Goal: Task Accomplishment & Management: Manage account settings

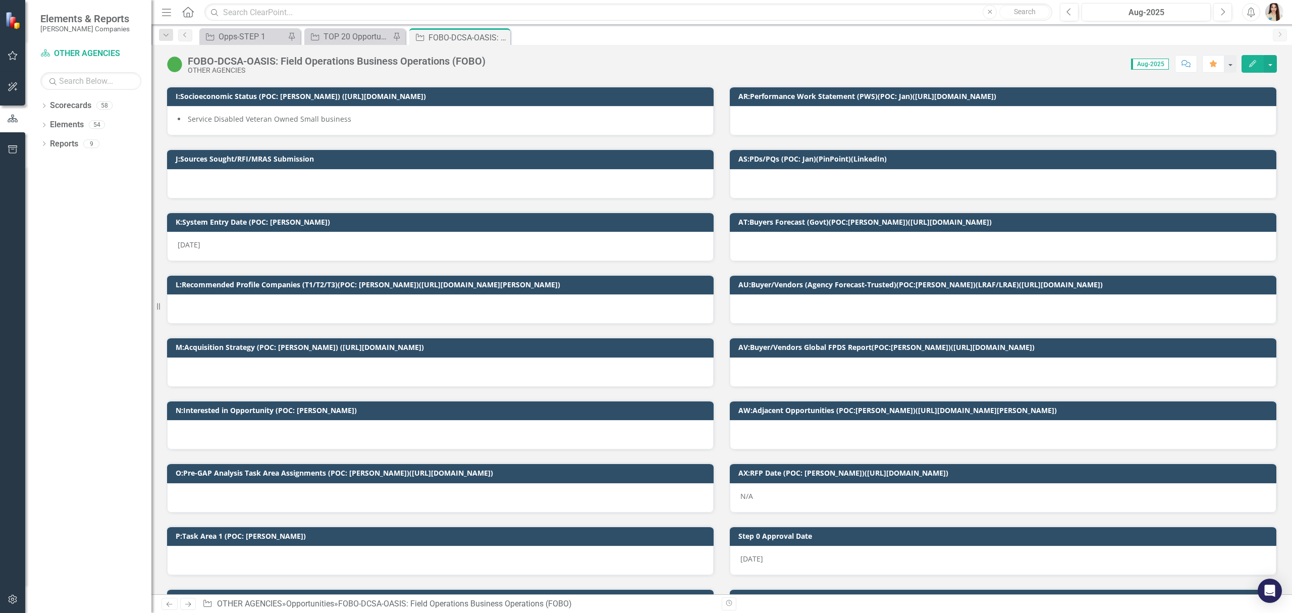
scroll to position [202, 0]
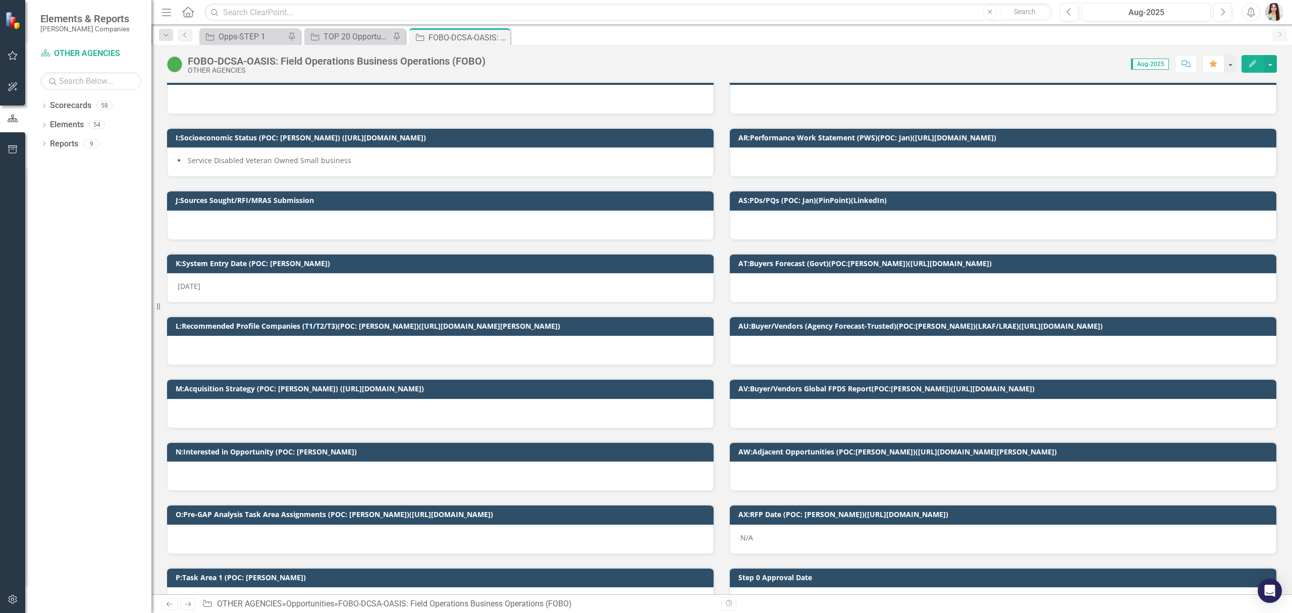
click at [805, 226] on div at bounding box center [1003, 224] width 547 height 29
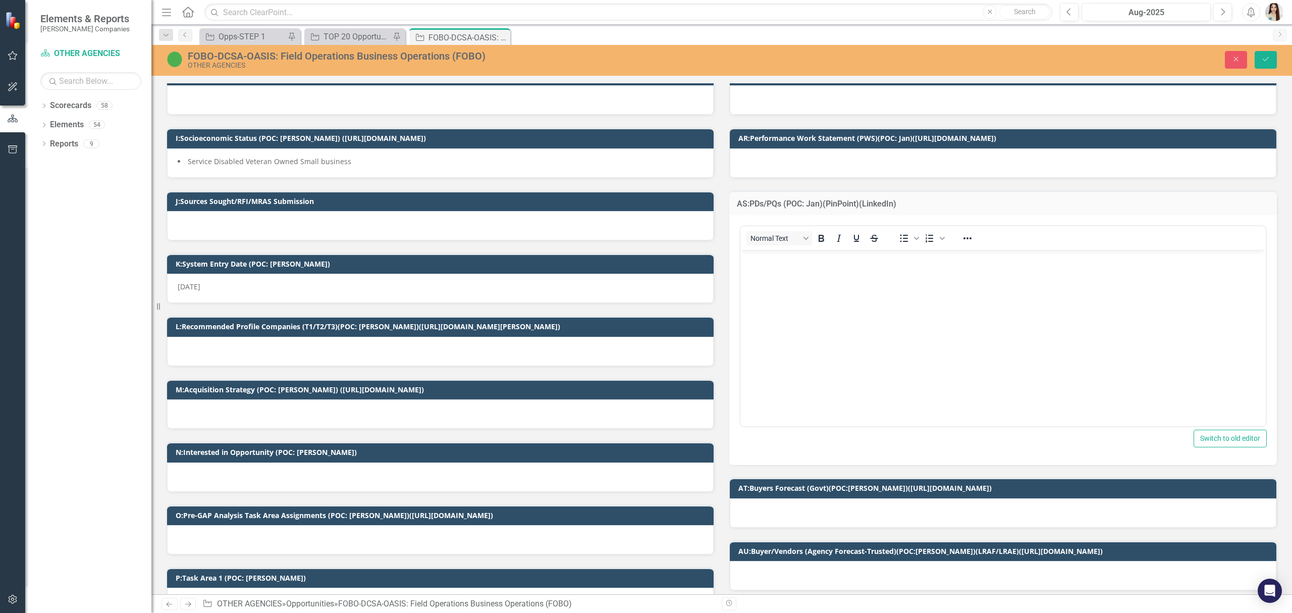
scroll to position [0, 0]
click at [823, 287] on body "Rich Text Area. Press ALT-0 for help." at bounding box center [1002, 325] width 525 height 151
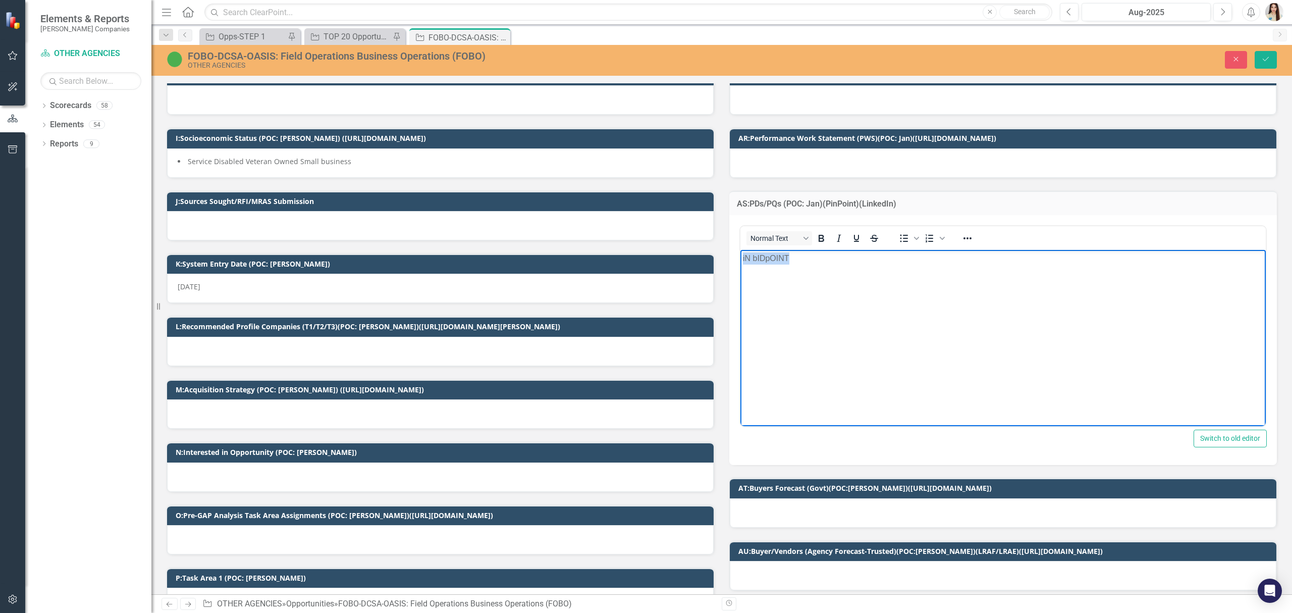
drag, startPoint x: 598, startPoint y: 246, endPoint x: 508, endPoint y: 236, distance: 90.9
click at [740, 250] on html "iN bIDpOINT" at bounding box center [1002, 325] width 525 height 151
drag, startPoint x: 804, startPoint y: 259, endPoint x: 678, endPoint y: 259, distance: 125.2
click at [740, 259] on html "In BidPoint" at bounding box center [1002, 325] width 525 height 151
click at [964, 239] on icon "Reveal or hide additional toolbar items" at bounding box center [968, 238] width 8 height 2
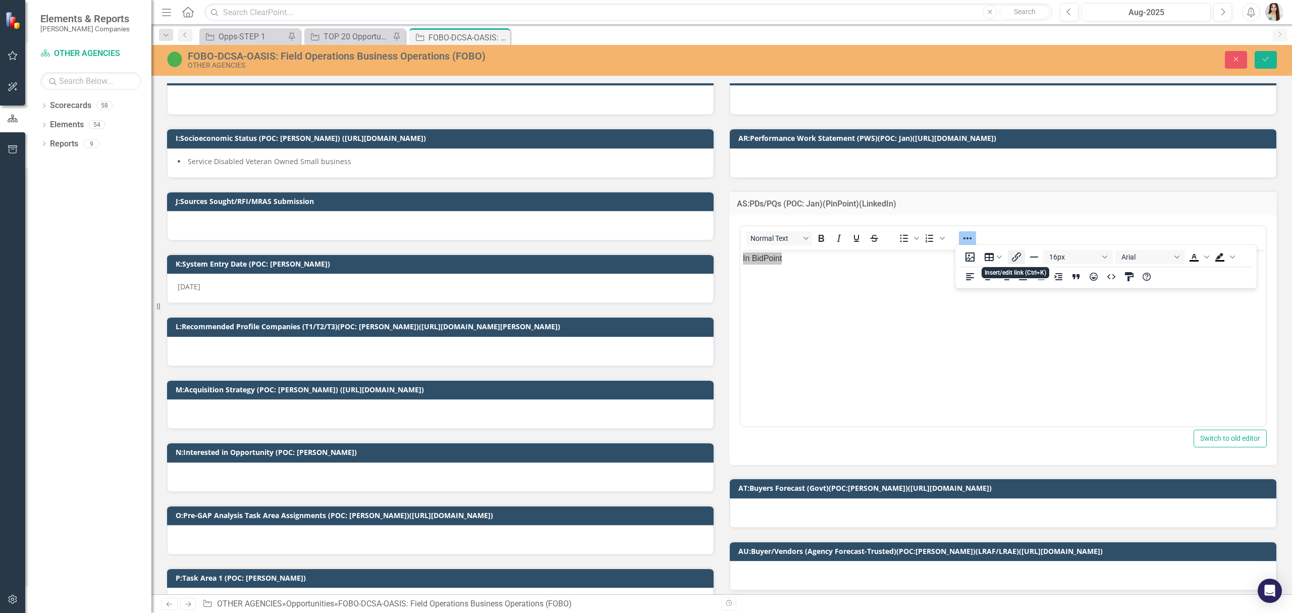
click at [1017, 259] on icon "Insert/edit link" at bounding box center [1017, 257] width 12 height 12
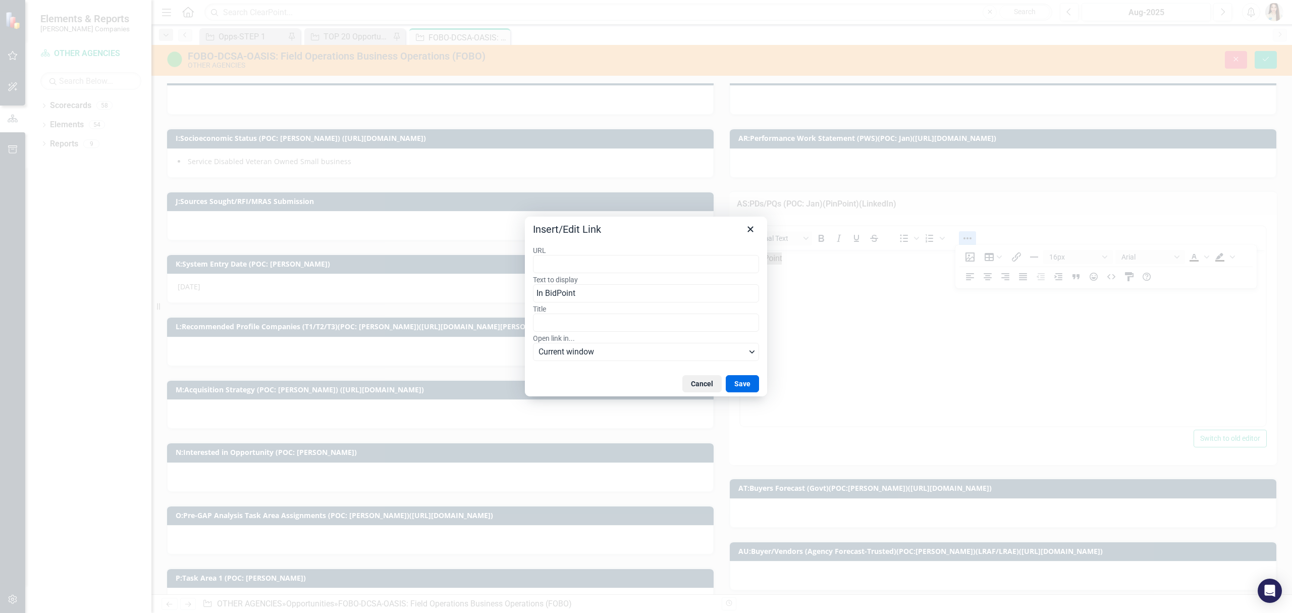
type input "[URL][DOMAIN_NAME][PERSON_NAME]"
click at [753, 383] on button "Save" at bounding box center [742, 383] width 33 height 17
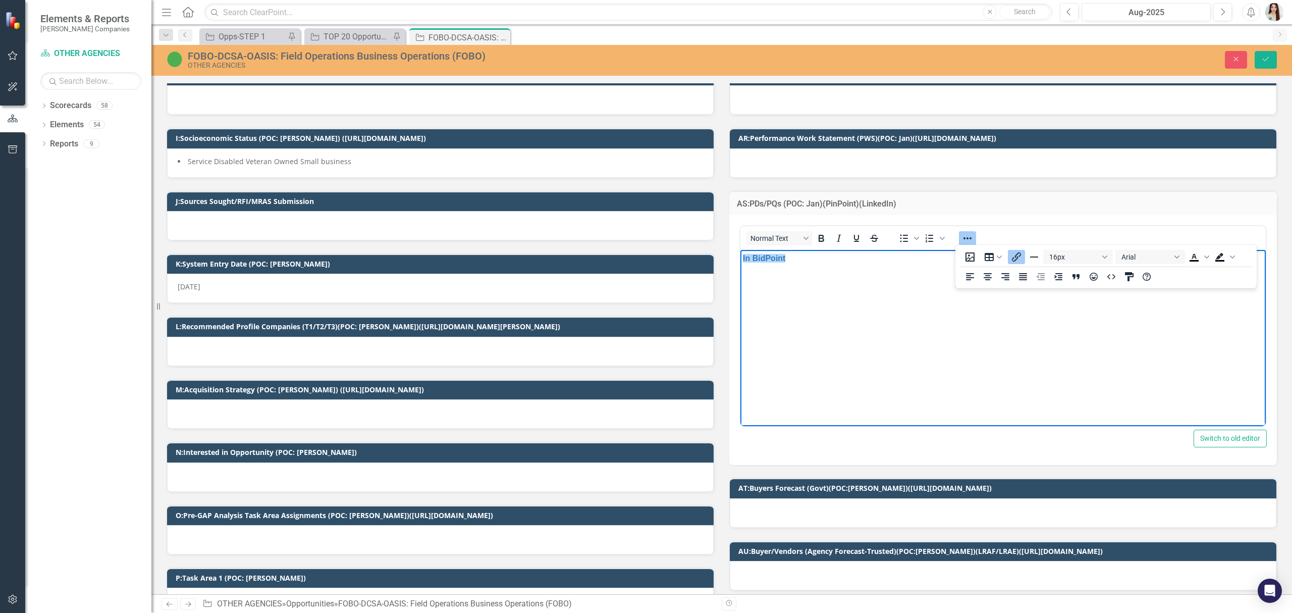
click at [888, 344] on body "In BidPoint" at bounding box center [1002, 325] width 525 height 151
click at [1270, 57] on button "Save" at bounding box center [1266, 60] width 22 height 18
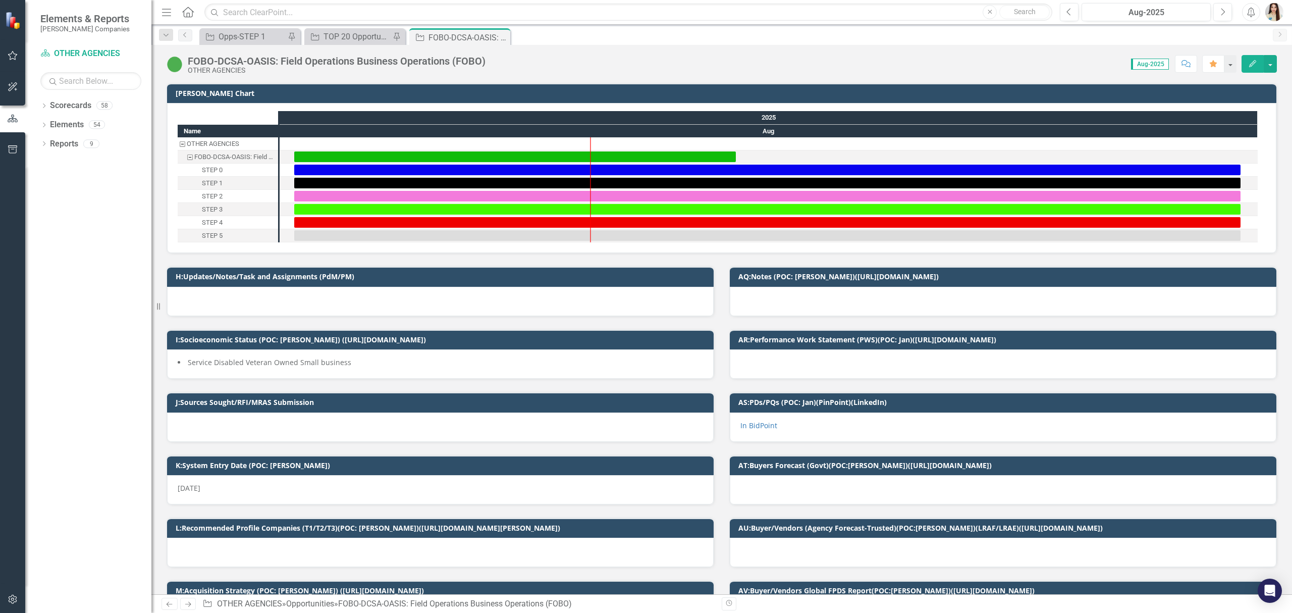
click at [799, 376] on div at bounding box center [1003, 363] width 547 height 29
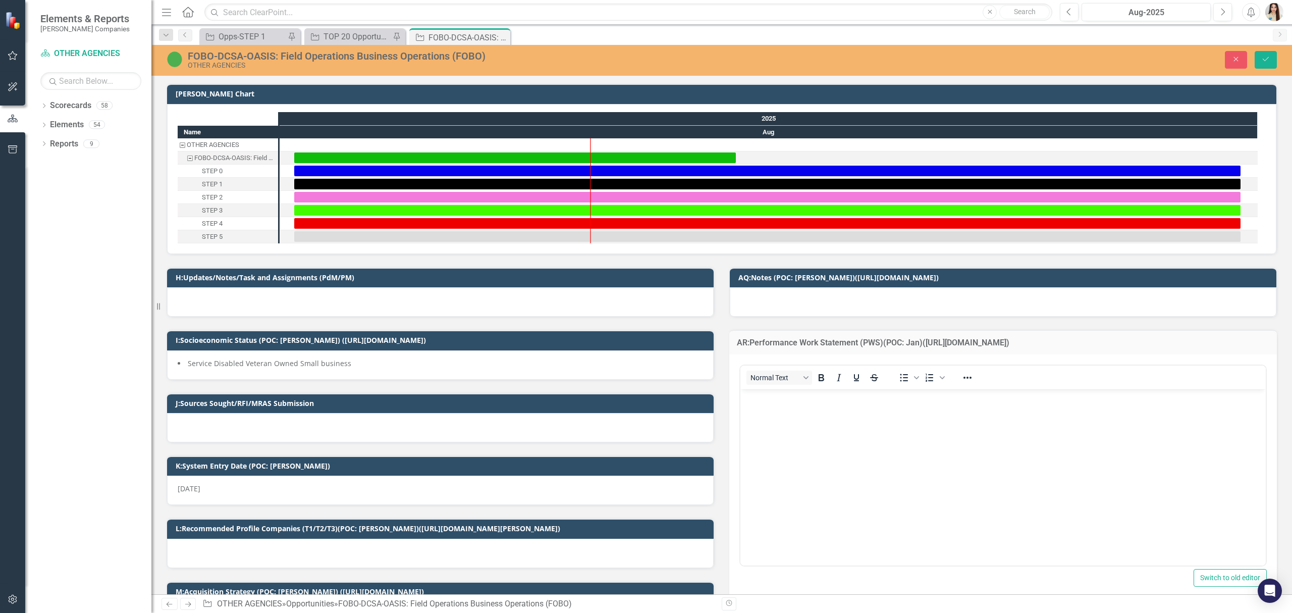
scroll to position [0, 0]
drag, startPoint x: 805, startPoint y: 423, endPoint x: 810, endPoint y: 413, distance: 11.7
click at [806, 423] on body "Rich Text Area. Press ALT-0 for help." at bounding box center [1002, 464] width 525 height 151
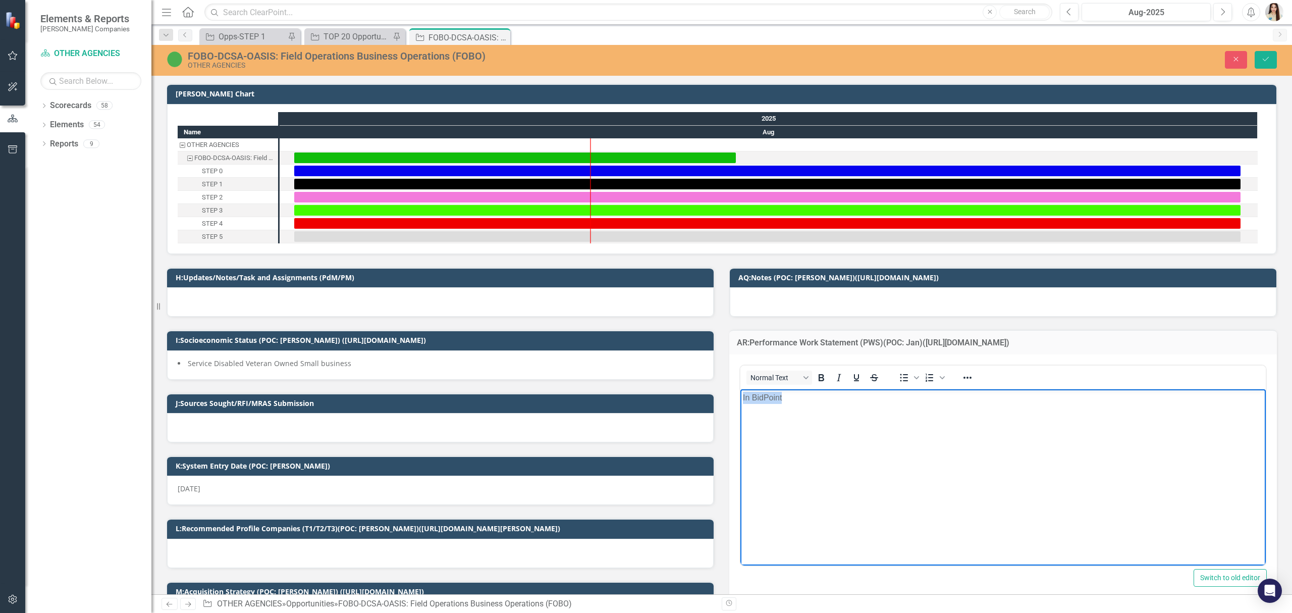
drag, startPoint x: 846, startPoint y: 401, endPoint x: 622, endPoint y: 417, distance: 225.2
click at [740, 417] on html "In BidPoint" at bounding box center [1002, 464] width 525 height 151
click at [964, 382] on icon "Reveal or hide additional toolbar items" at bounding box center [968, 377] width 12 height 12
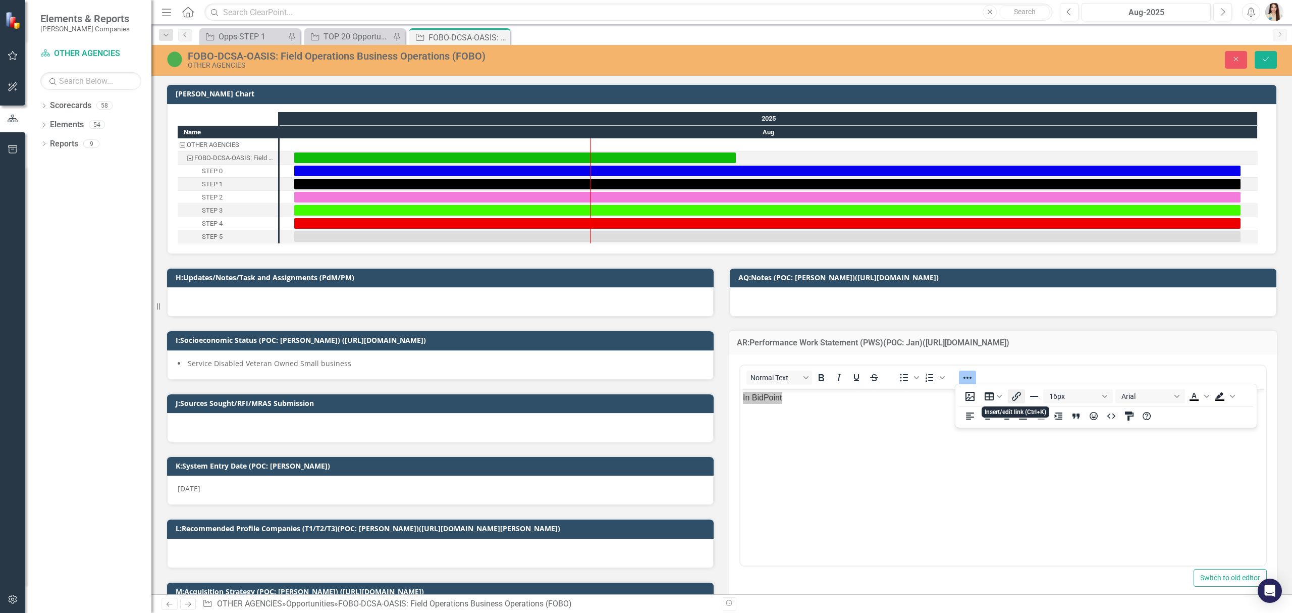
click at [1023, 397] on button "Insert/edit link" at bounding box center [1016, 396] width 17 height 14
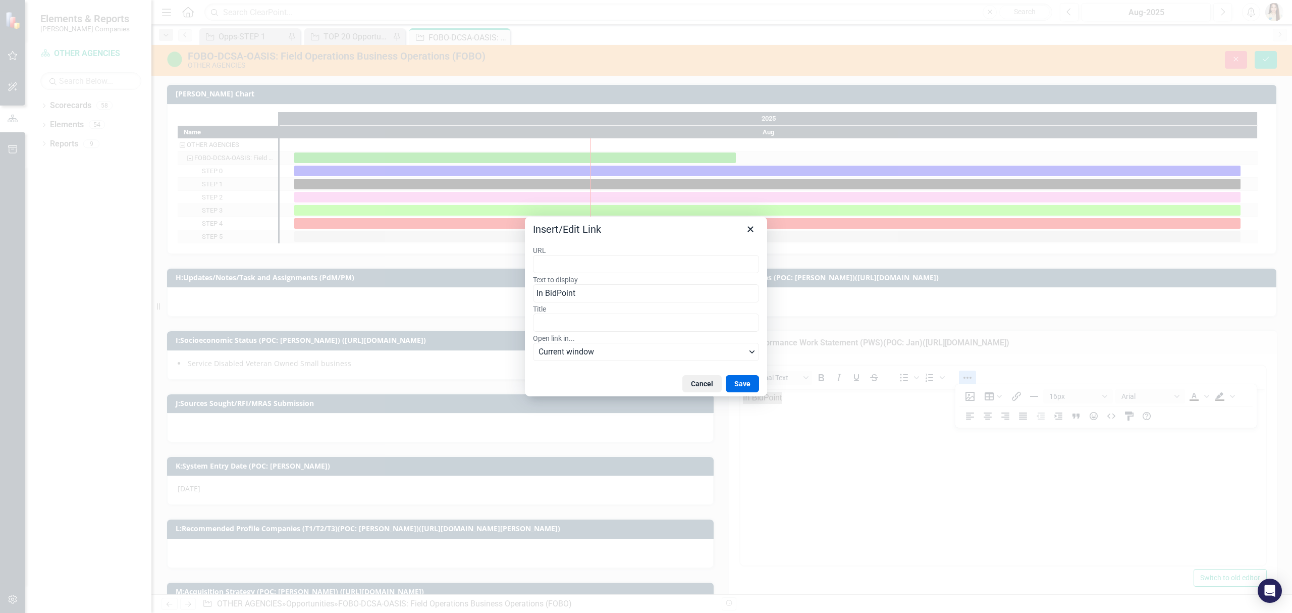
type input "[URL][DOMAIN_NAME][PERSON_NAME]"
click at [747, 385] on button "Save" at bounding box center [742, 383] width 33 height 17
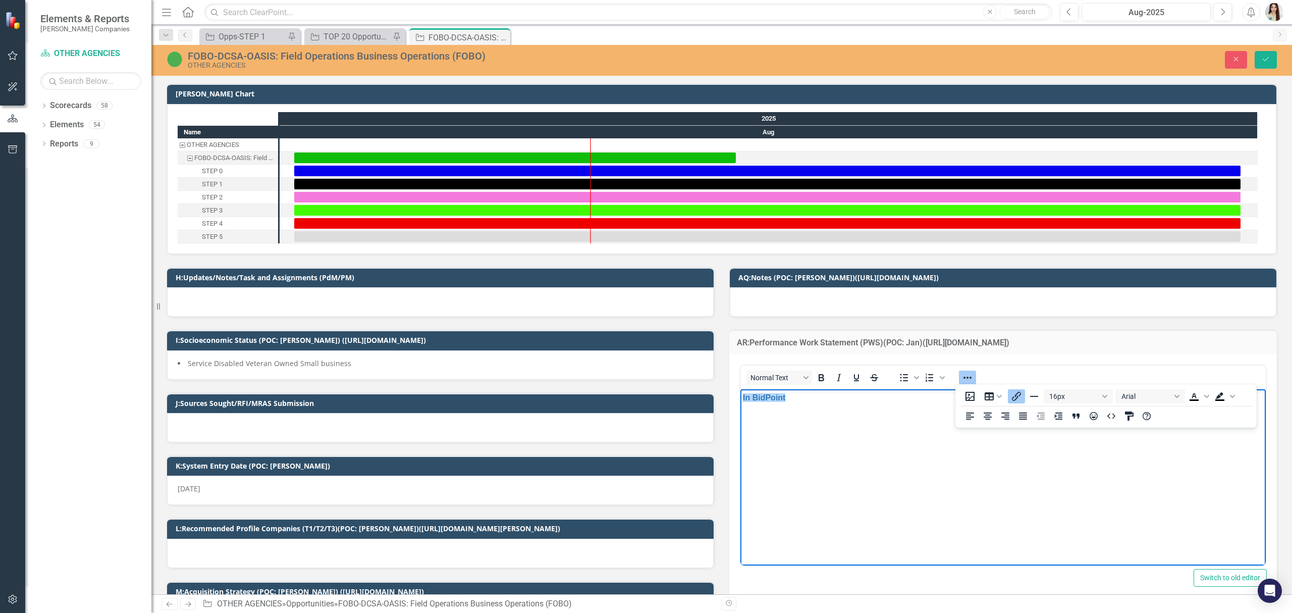
click at [838, 397] on p "In BidPoint" at bounding box center [1003, 397] width 520 height 12
click at [1274, 63] on button "Save" at bounding box center [1266, 60] width 22 height 18
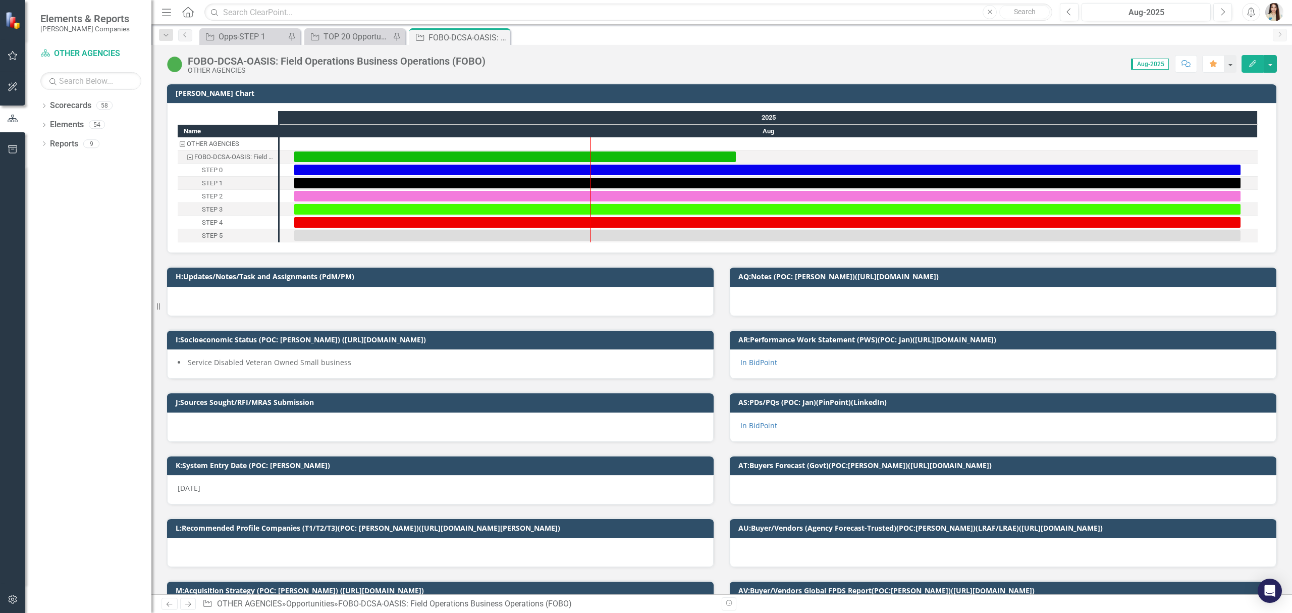
click at [1183, 66] on icon "Comment" at bounding box center [1186, 63] width 9 height 7
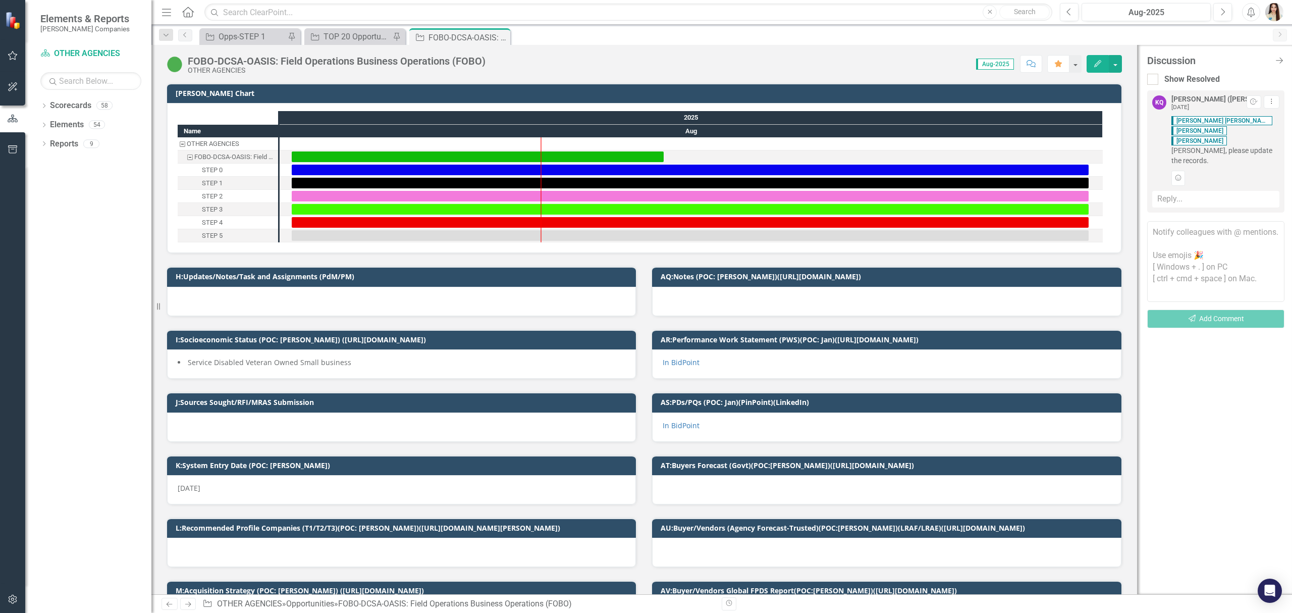
click at [1222, 140] on span "[PERSON_NAME] [PERSON_NAME] Kike Shika [PERSON_NAME] [PERSON_NAME], please upda…" at bounding box center [1226, 140] width 108 height 50
click at [1219, 227] on textarea at bounding box center [1215, 261] width 137 height 81
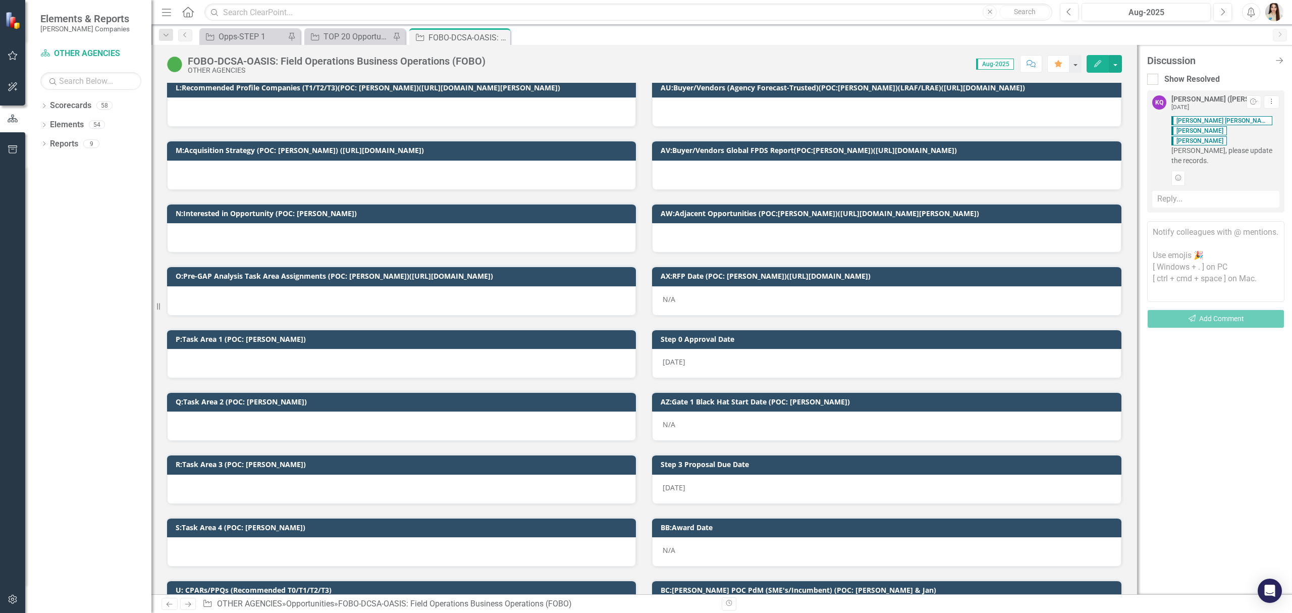
scroll to position [538, 0]
